Goal: Find specific page/section

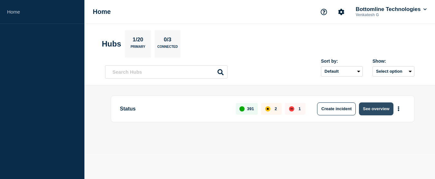
click at [377, 107] on button "See overview" at bounding box center [376, 108] width 34 height 13
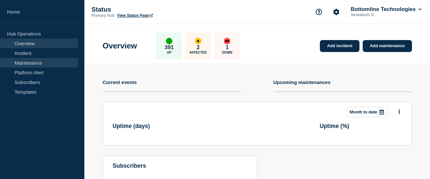
click at [34, 61] on link "Maintenance" at bounding box center [39, 63] width 78 height 10
